Goal: Task Accomplishment & Management: Complete application form

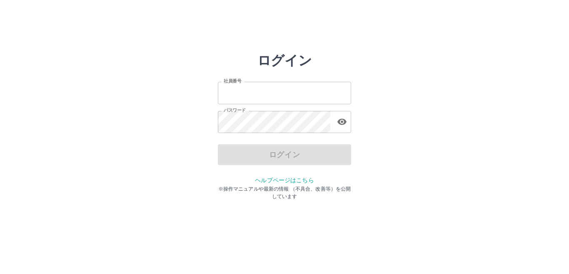
type input "*******"
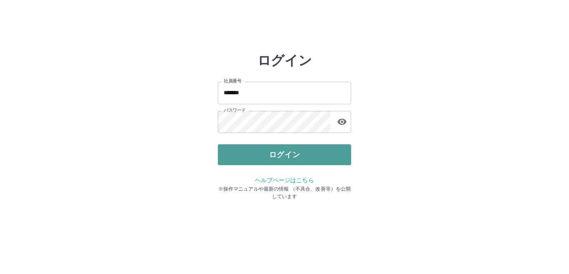
click at [241, 154] on button "ログイン" at bounding box center [284, 154] width 133 height 21
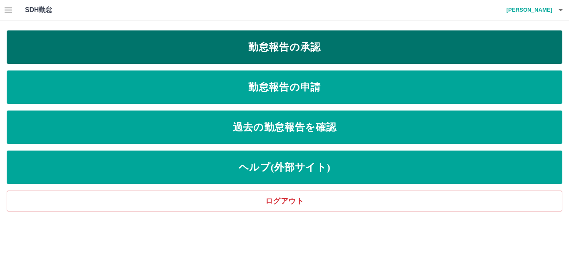
click at [248, 55] on link "勤怠報告の承認" at bounding box center [285, 46] width 556 height 33
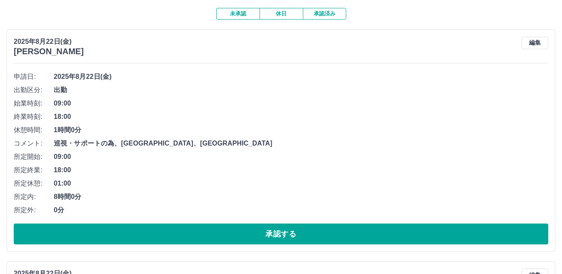
scroll to position [83, 0]
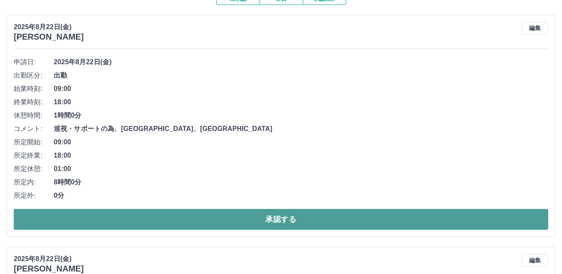
click at [246, 223] on button "承認する" at bounding box center [281, 219] width 535 height 21
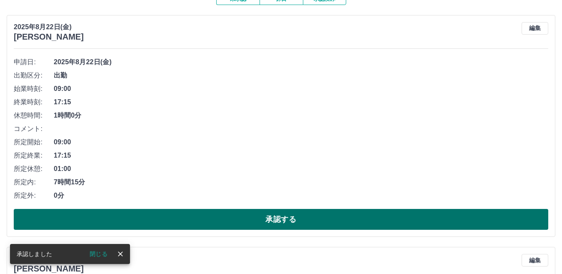
click at [248, 218] on button "承認する" at bounding box center [281, 219] width 535 height 21
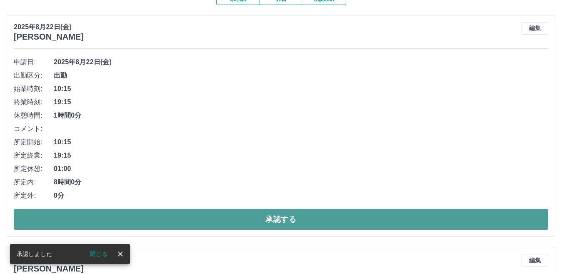
click at [241, 216] on button "承認する" at bounding box center [281, 219] width 535 height 21
click at [241, 215] on button "承認する" at bounding box center [281, 219] width 535 height 21
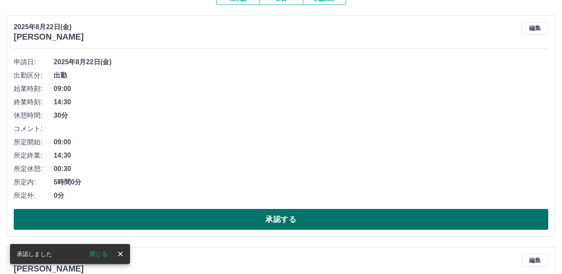
click at [239, 215] on button "承認する" at bounding box center [281, 219] width 535 height 21
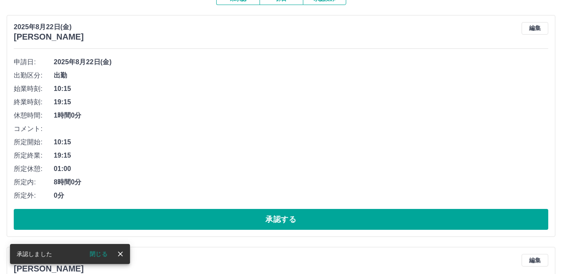
click at [239, 215] on button "承認する" at bounding box center [281, 219] width 535 height 21
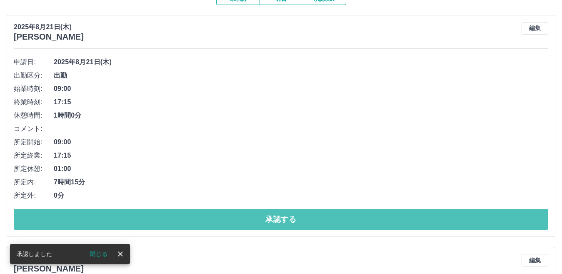
click at [239, 215] on button "承認する" at bounding box center [281, 219] width 535 height 21
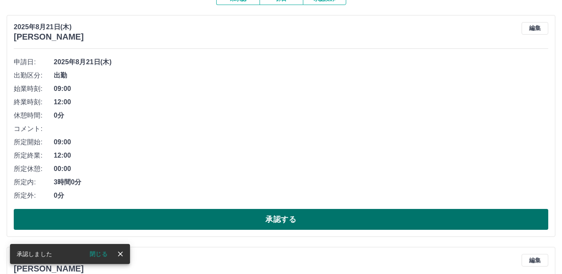
click at [239, 216] on button "承認する" at bounding box center [281, 219] width 535 height 21
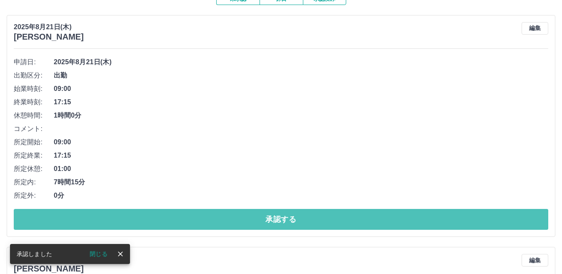
click at [239, 216] on button "承認する" at bounding box center [281, 219] width 535 height 21
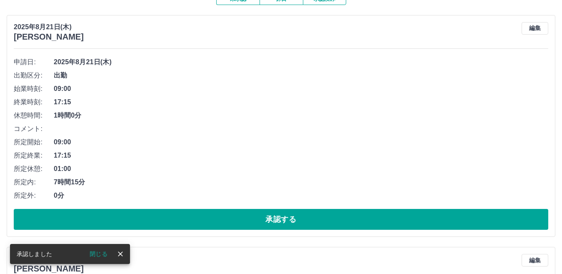
click at [240, 216] on button "承認する" at bounding box center [281, 219] width 535 height 21
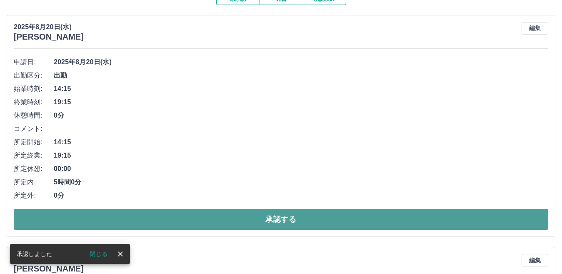
click at [242, 215] on button "承認する" at bounding box center [281, 219] width 535 height 21
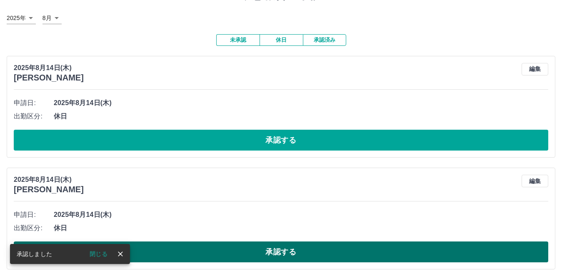
scroll to position [0, 0]
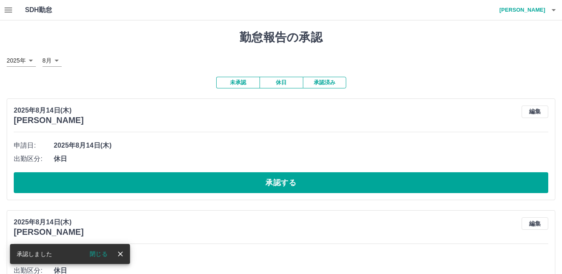
click at [9, 8] on icon "button" at bounding box center [9, 10] width 8 height 5
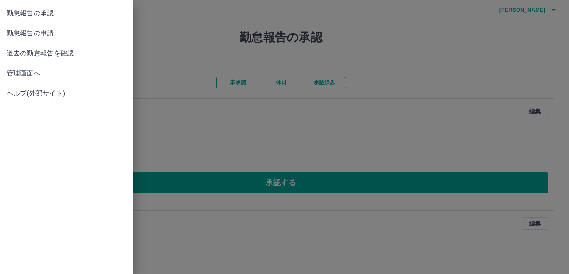
click at [40, 38] on span "勤怠報告の申請" at bounding box center [67, 33] width 120 height 10
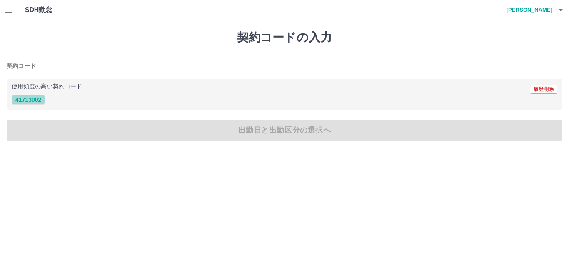
click at [36, 99] on button "41713002" at bounding box center [28, 100] width 33 height 10
type input "********"
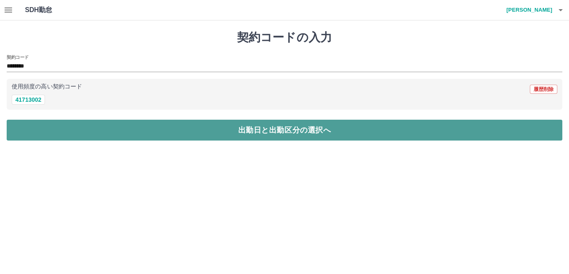
click at [89, 123] on button "出勤日と出勤区分の選択へ" at bounding box center [285, 130] width 556 height 21
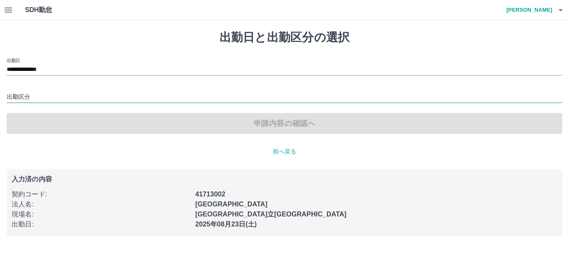
click at [43, 99] on input "出勤区分" at bounding box center [285, 97] width 556 height 10
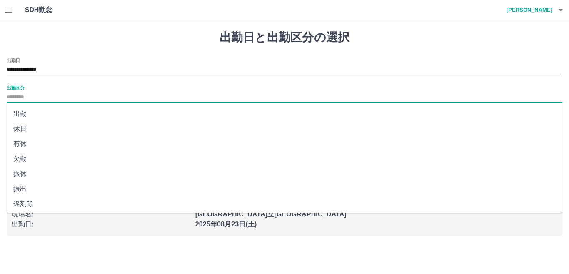
click at [43, 113] on li "出勤" at bounding box center [285, 113] width 556 height 15
type input "**"
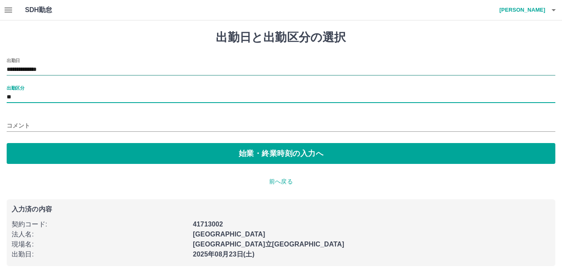
click at [54, 70] on input "**********" at bounding box center [281, 70] width 549 height 10
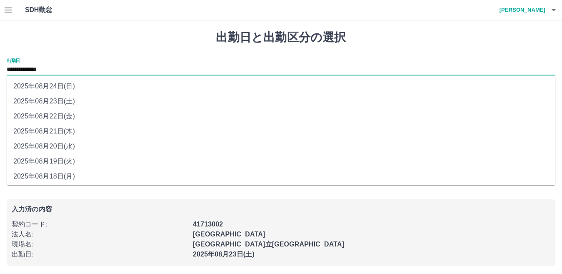
click at [64, 128] on li "2025年08月21日(木)" at bounding box center [281, 131] width 549 height 15
type input "**********"
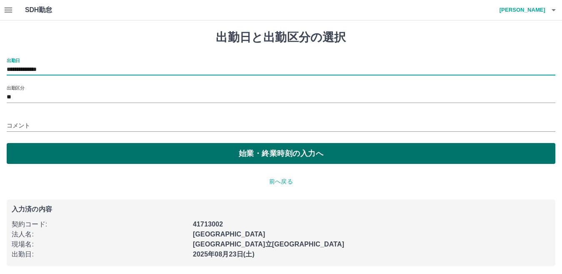
click at [103, 153] on button "始業・終業時刻の入力へ" at bounding box center [281, 153] width 549 height 21
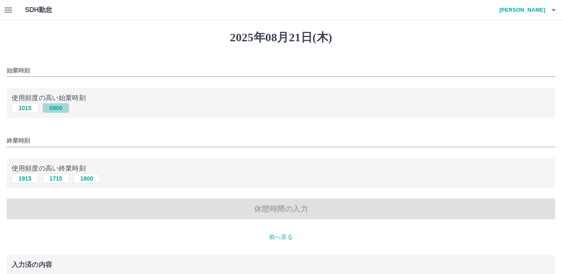
click at [55, 110] on button "0900" at bounding box center [56, 108] width 27 height 10
type input "****"
click at [56, 180] on button "1715" at bounding box center [56, 178] width 27 height 10
type input "****"
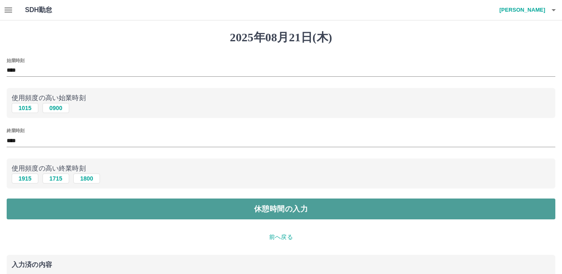
click at [127, 204] on button "休憩時間の入力" at bounding box center [281, 208] width 549 height 21
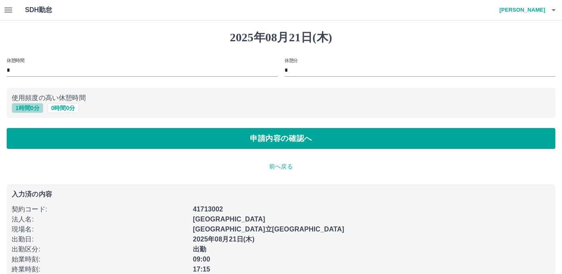
click at [31, 106] on button "1 時間 0 分" at bounding box center [28, 108] width 32 height 10
type input "*"
click at [55, 127] on div "休憩時間 * 休憩分 * 使用頻度の高い休憩時間 1 時間 0 分 0 時間 0 分 申請内容の確認へ" at bounding box center [281, 103] width 549 height 91
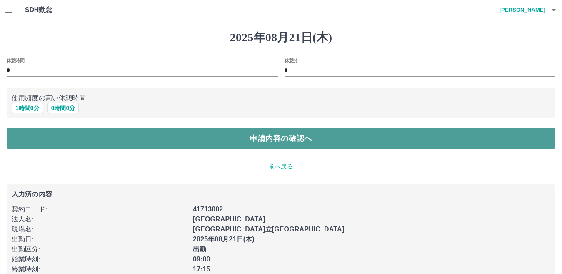
click at [66, 139] on button "申請内容の確認へ" at bounding box center [281, 138] width 549 height 21
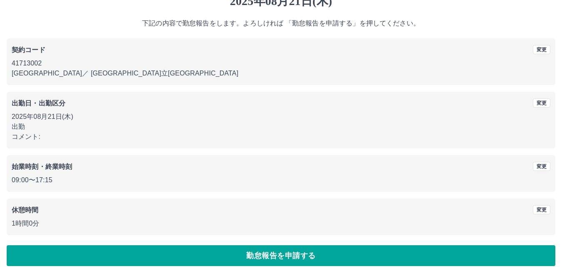
scroll to position [38, 0]
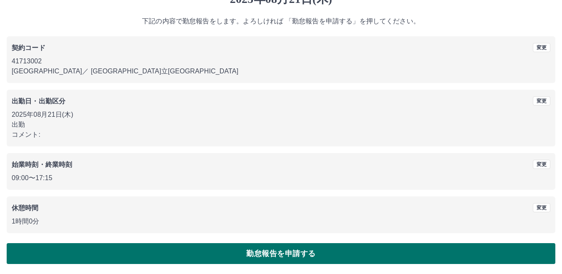
click at [234, 249] on button "勤怠報告を申請する" at bounding box center [281, 253] width 549 height 21
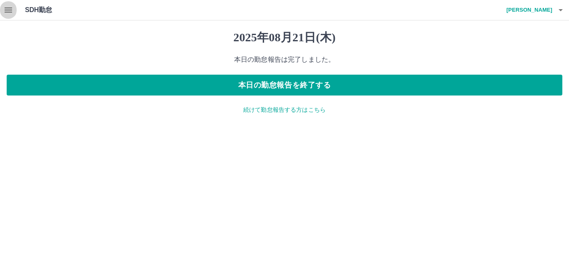
click at [10, 7] on icon "button" at bounding box center [8, 10] width 10 height 10
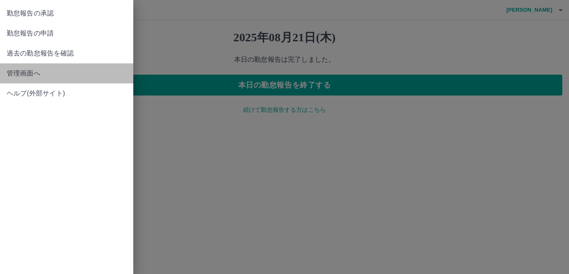
click at [45, 73] on span "管理画面へ" at bounding box center [67, 73] width 120 height 10
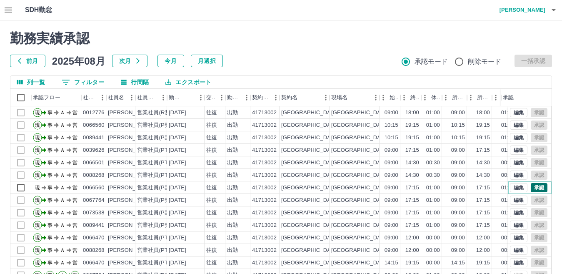
click at [531, 190] on button "承認" at bounding box center [539, 187] width 17 height 9
click at [2, 5] on button "button" at bounding box center [8, 10] width 17 height 20
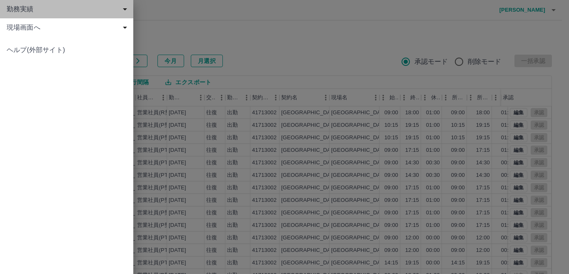
click at [53, 7] on span "勤務実績" at bounding box center [68, 9] width 123 height 10
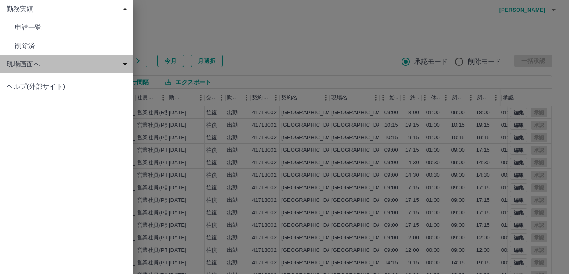
click at [57, 63] on span "現場画面へ" at bounding box center [68, 64] width 123 height 10
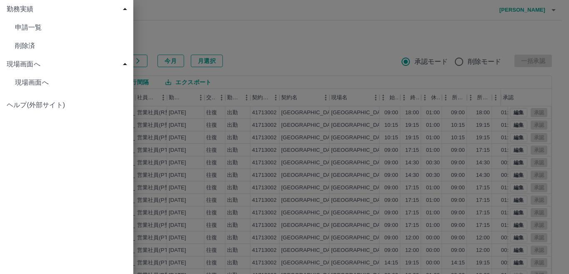
click at [59, 37] on link "現場画面へ" at bounding box center [66, 27] width 133 height 18
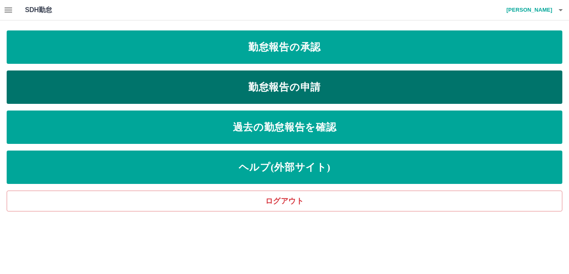
click at [152, 76] on link "勤怠報告の申請" at bounding box center [285, 86] width 556 height 33
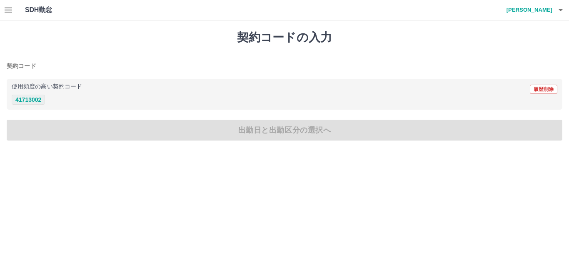
click at [25, 98] on button "41713002" at bounding box center [28, 100] width 33 height 10
type input "********"
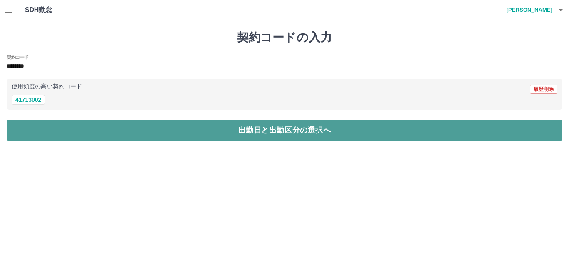
click at [79, 138] on button "出勤日と出勤区分の選択へ" at bounding box center [285, 130] width 556 height 21
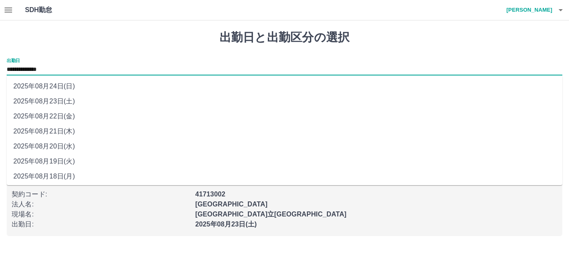
click at [54, 70] on input "**********" at bounding box center [285, 70] width 556 height 10
click at [68, 145] on li "2025年08月20日(水)" at bounding box center [285, 146] width 556 height 15
type input "**********"
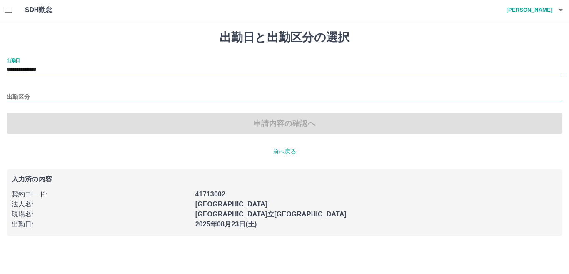
click at [54, 99] on input "出勤区分" at bounding box center [285, 97] width 556 height 10
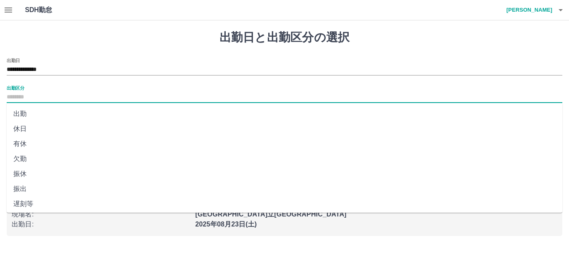
click at [52, 111] on li "出勤" at bounding box center [285, 113] width 556 height 15
type input "**"
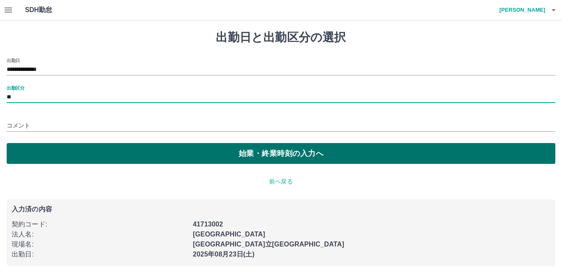
click at [73, 150] on button "始業・終業時刻の入力へ" at bounding box center [281, 153] width 549 height 21
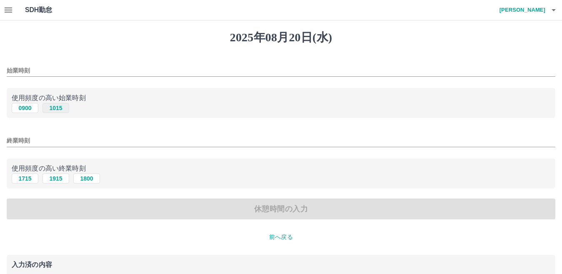
click at [59, 108] on button "1015" at bounding box center [56, 108] width 27 height 10
type input "****"
click at [57, 184] on div "使用頻度の高い終業時刻 1715 1915 1800" at bounding box center [281, 173] width 549 height 30
click at [56, 181] on button "1915" at bounding box center [56, 178] width 27 height 10
type input "****"
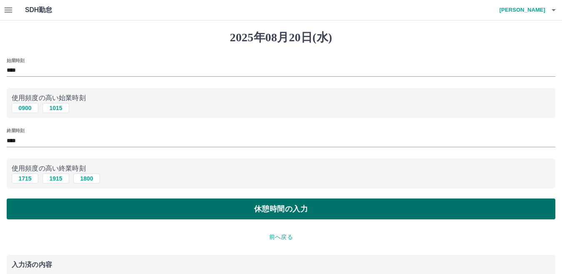
click at [94, 207] on button "休憩時間の入力" at bounding box center [281, 208] width 549 height 21
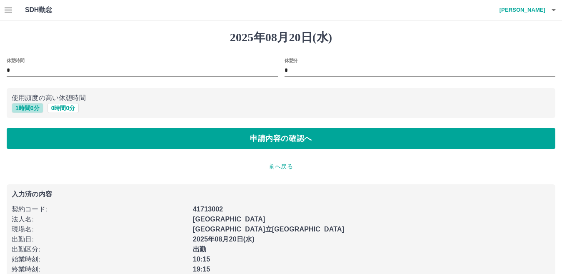
drag, startPoint x: 36, startPoint y: 104, endPoint x: 55, endPoint y: 123, distance: 26.2
click at [35, 105] on button "1 時間 0 分" at bounding box center [28, 108] width 32 height 10
type input "*"
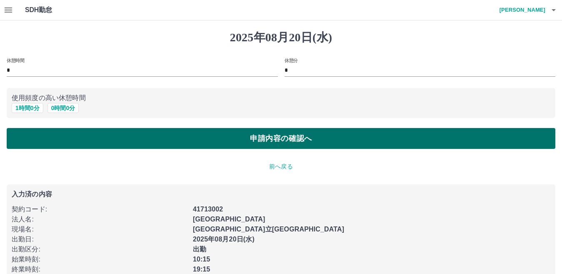
click at [68, 138] on button "申請内容の確認へ" at bounding box center [281, 138] width 549 height 21
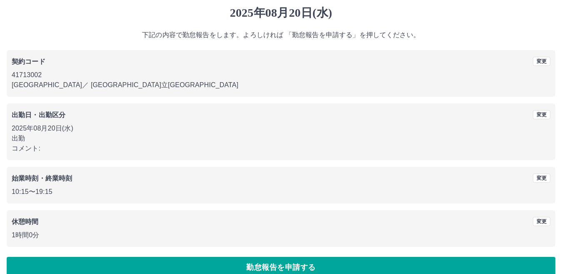
scroll to position [38, 0]
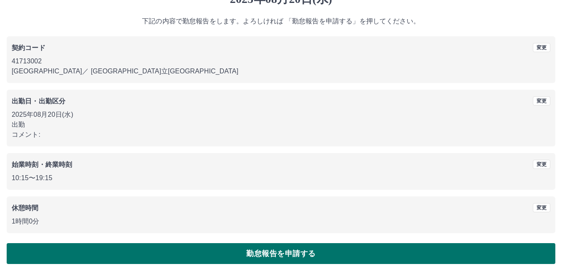
click at [147, 248] on button "勤怠報告を申請する" at bounding box center [281, 253] width 549 height 21
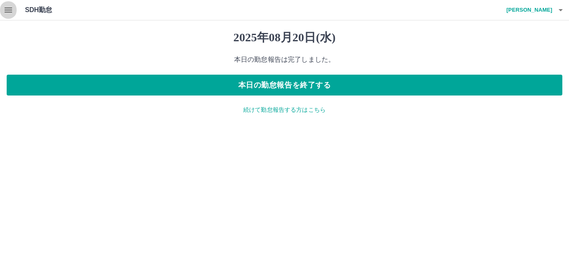
click at [9, 10] on icon "button" at bounding box center [9, 10] width 8 height 5
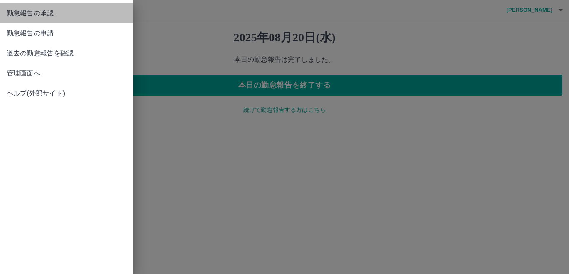
click at [42, 20] on link "勤怠報告の承認" at bounding box center [66, 13] width 133 height 20
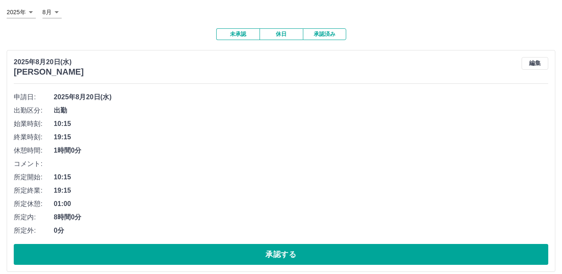
scroll to position [83, 0]
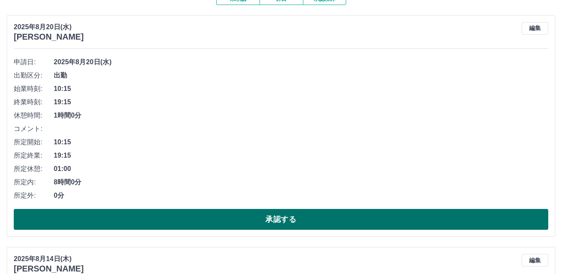
click at [205, 219] on button "承認する" at bounding box center [281, 219] width 535 height 21
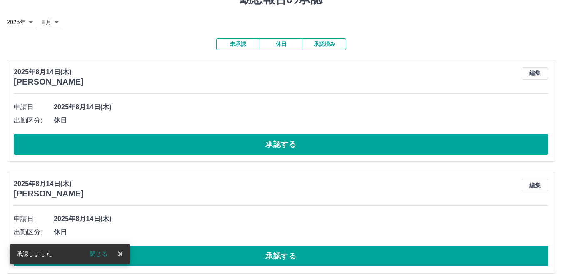
scroll to position [0, 0]
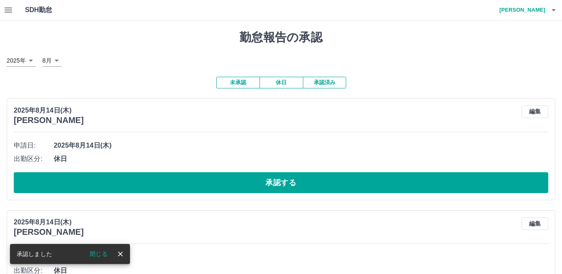
click at [7, 12] on icon "button" at bounding box center [9, 10] width 8 height 5
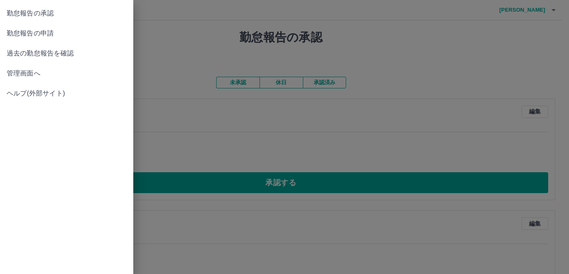
click at [29, 68] on span "管理画面へ" at bounding box center [67, 73] width 120 height 10
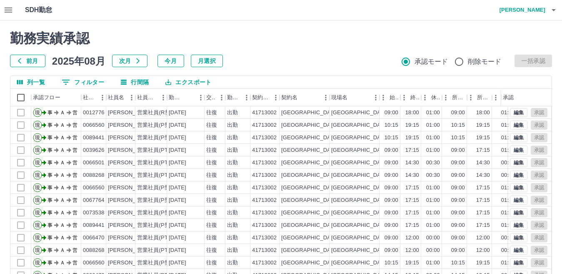
click at [552, 11] on icon "button" at bounding box center [554, 10] width 10 height 10
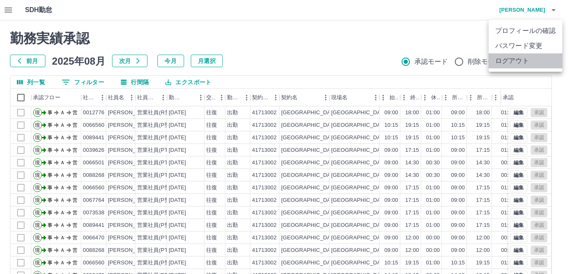
click at [507, 61] on li "ログアウト" at bounding box center [526, 60] width 74 height 15
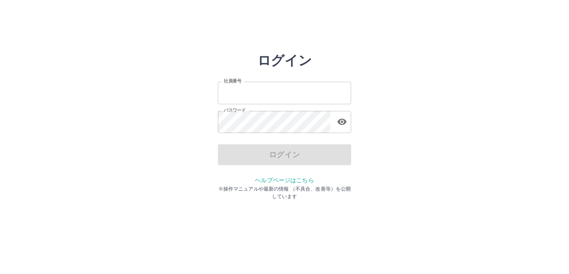
type input "*******"
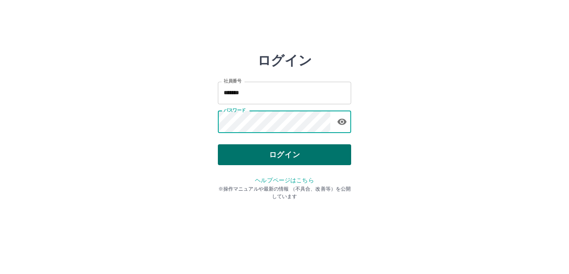
click at [245, 150] on button "ログイン" at bounding box center [284, 154] width 133 height 21
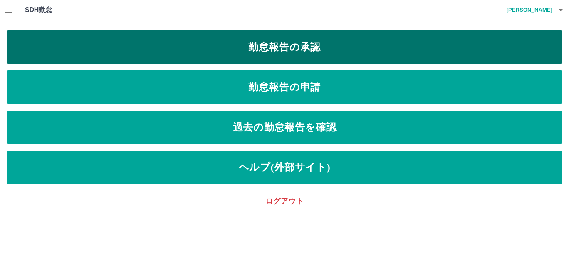
click at [248, 55] on link "勤怠報告の承認" at bounding box center [285, 46] width 556 height 33
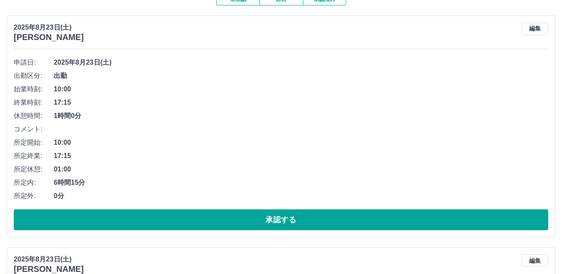
scroll to position [83, 0]
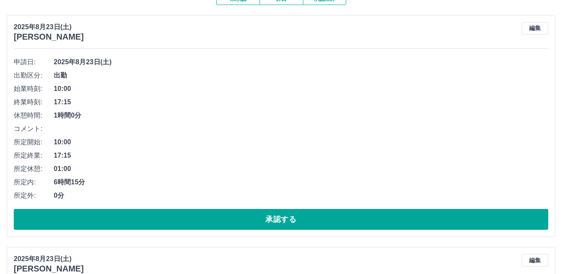
click at [207, 213] on button "承認する" at bounding box center [281, 219] width 535 height 21
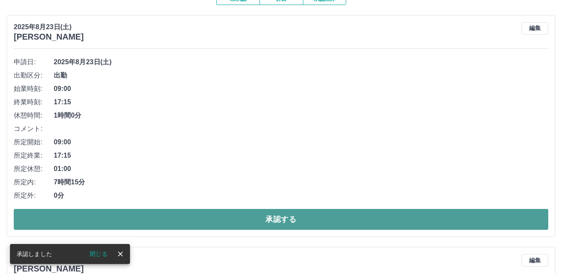
click at [209, 215] on button "承認する" at bounding box center [281, 219] width 535 height 21
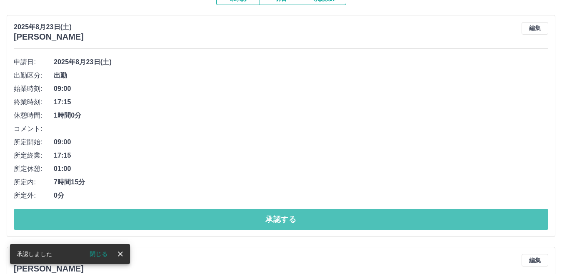
click at [209, 215] on button "承認する" at bounding box center [281, 219] width 535 height 21
